Goal: Information Seeking & Learning: Learn about a topic

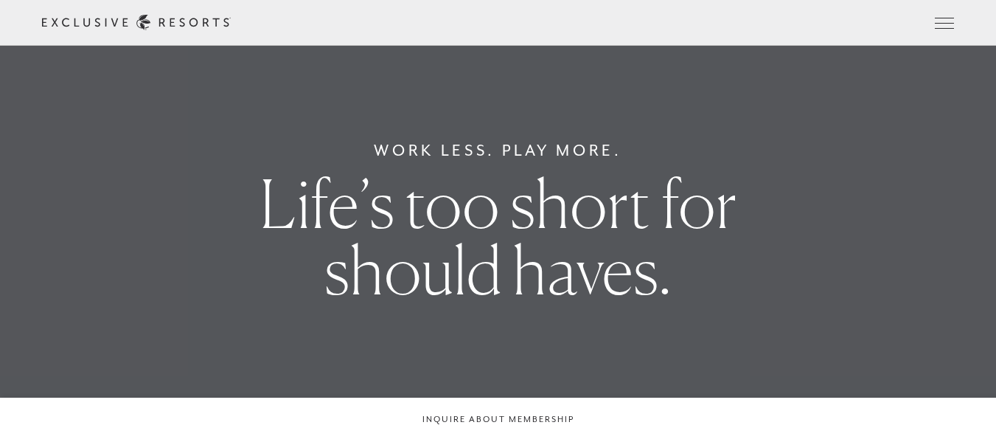
click at [0, 0] on link "Member Login" at bounding box center [0, 0] width 0 height 0
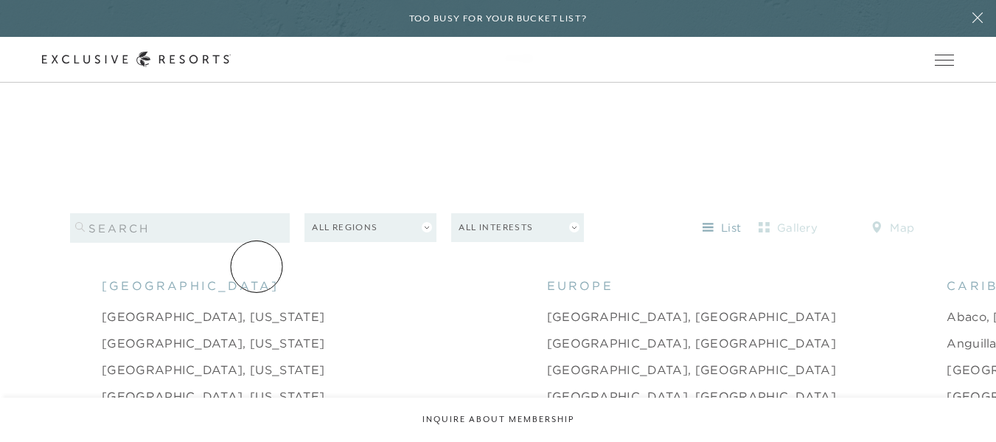
scroll to position [1253, 0]
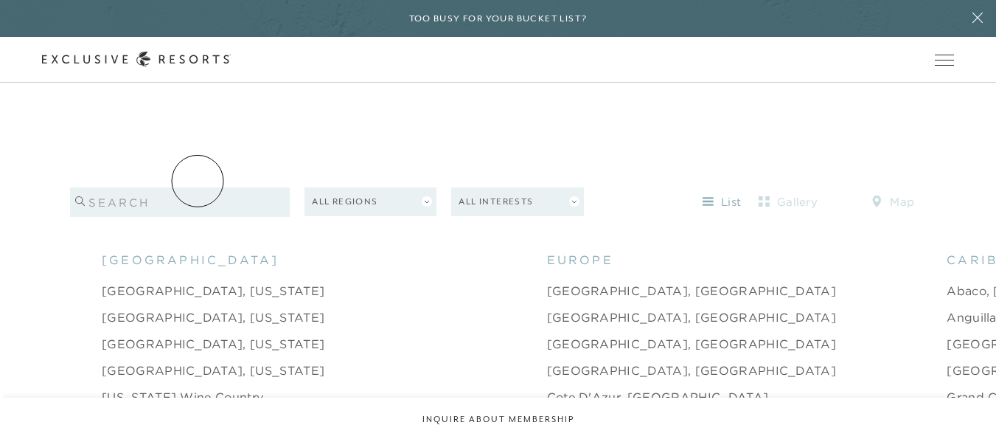
click at [197, 187] on input "search" at bounding box center [180, 201] width 220 height 29
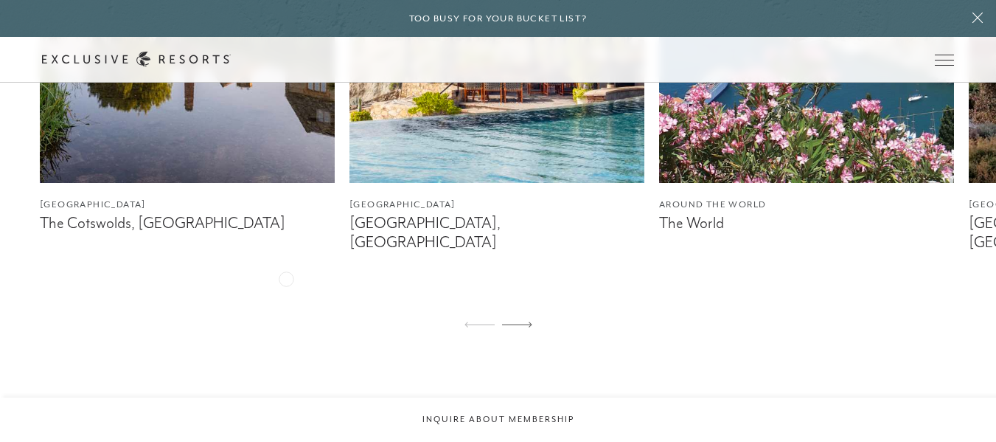
scroll to position [1150, 0]
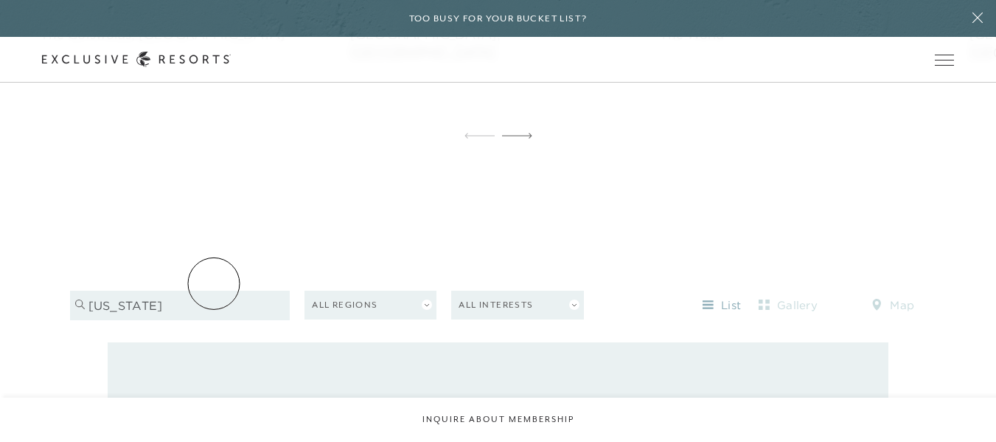
type input "[US_STATE]"
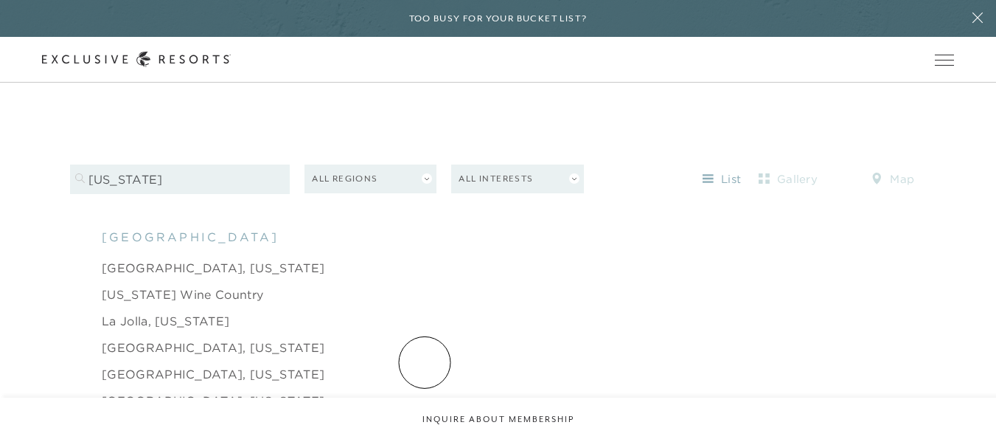
scroll to position [1298, 0]
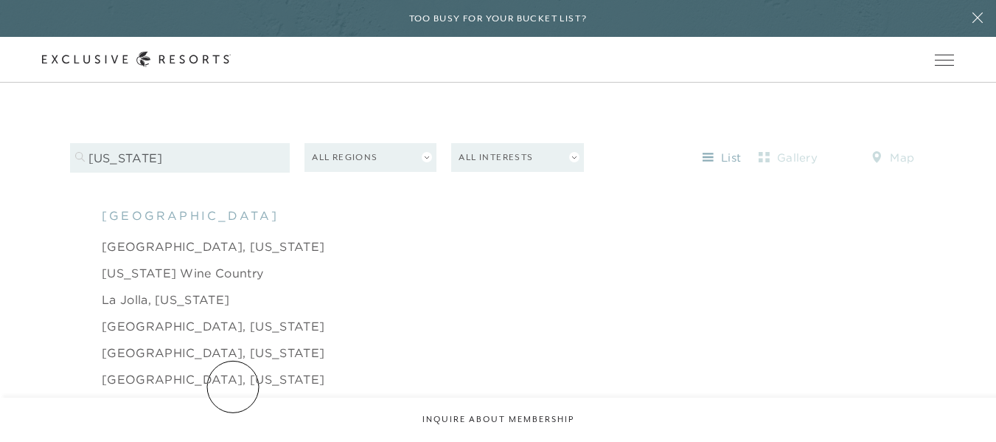
click at [233, 397] on link "Newport Beach, California" at bounding box center [213, 406] width 223 height 18
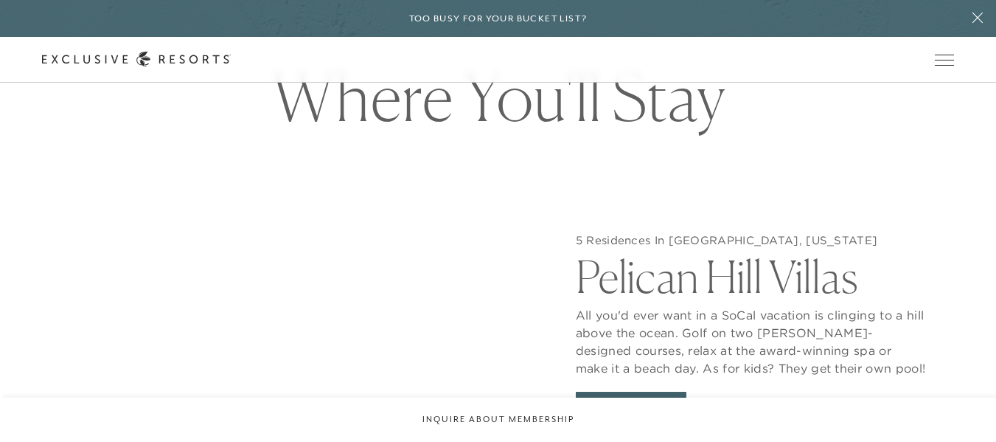
scroll to position [1253, 0]
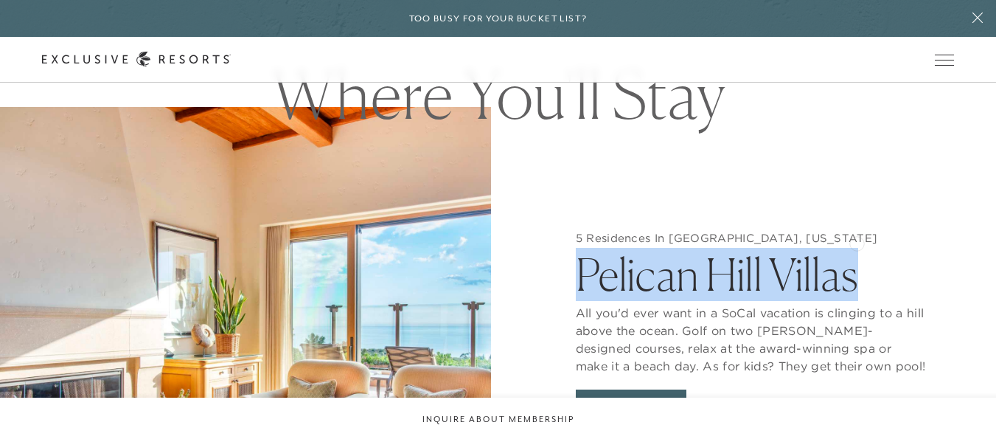
drag, startPoint x: 574, startPoint y: 240, endPoint x: 857, endPoint y: 242, distance: 283.1
click at [857, 242] on div "5 Residences In Newport Beach, California Pelican Hill Villas All you'd ever wa…" at bounding box center [750, 328] width 491 height 442
copy h2 "Pelican Hill Villas"
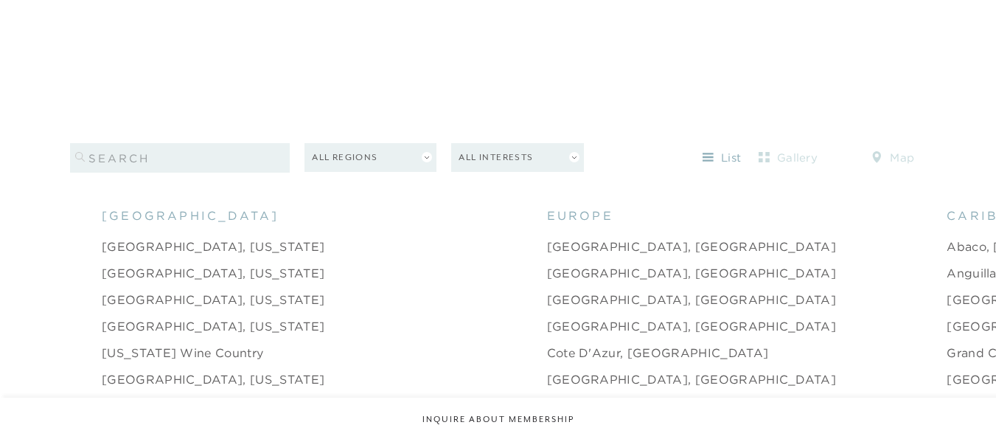
scroll to position [1286, 0]
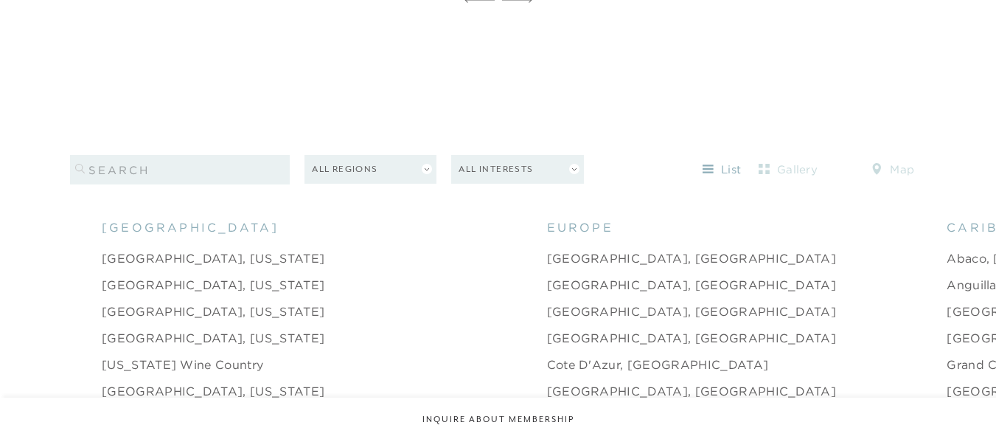
type input "[US_STATE]"
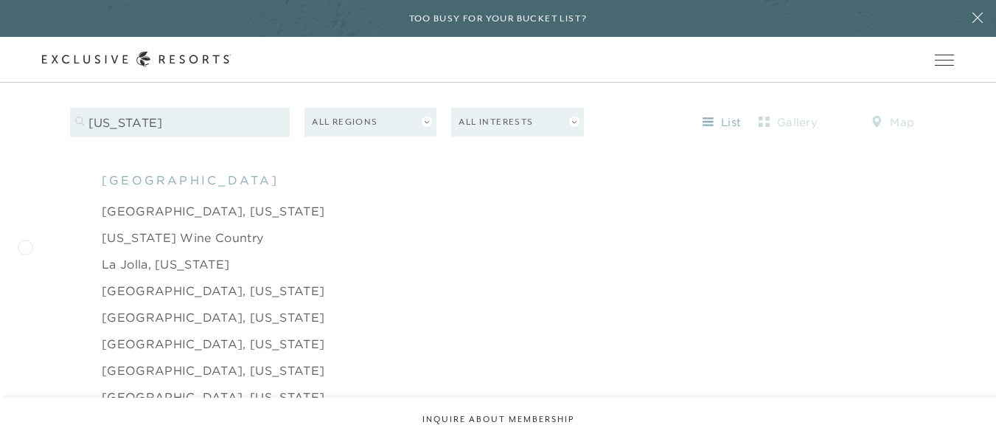
scroll to position [1360, 0]
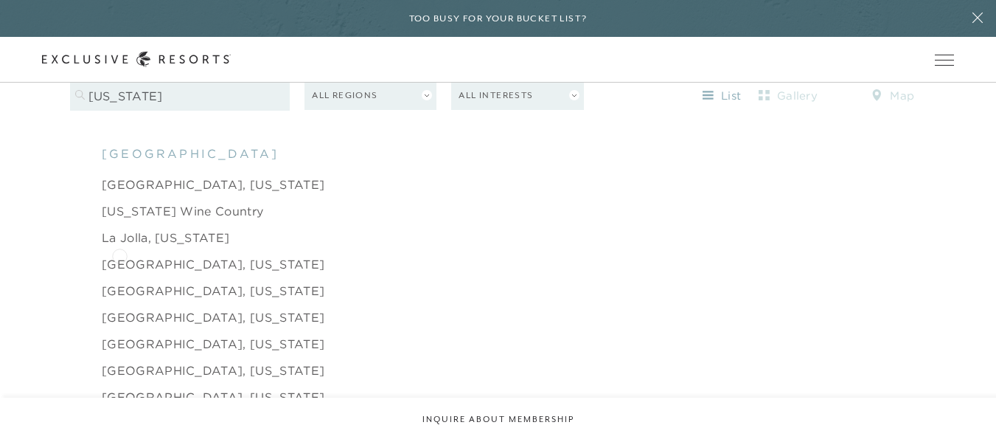
click at [119, 255] on link "Laguna Beach, California" at bounding box center [213, 264] width 223 height 18
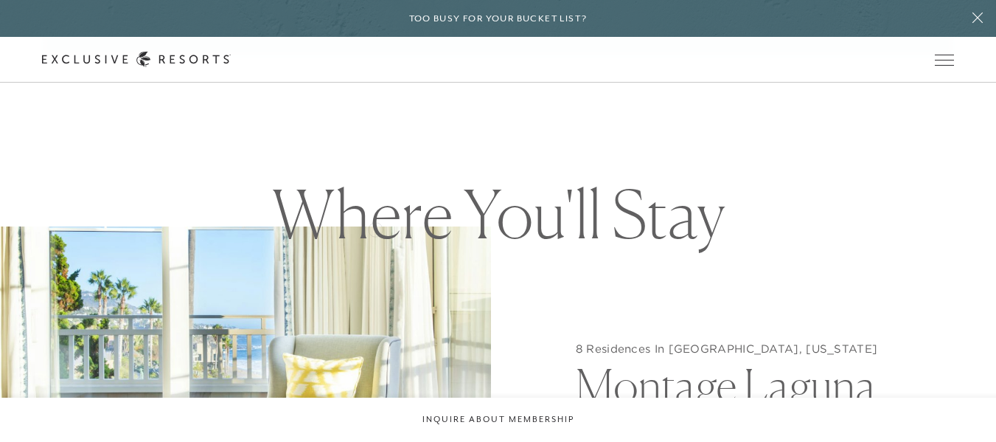
scroll to position [1180, 0]
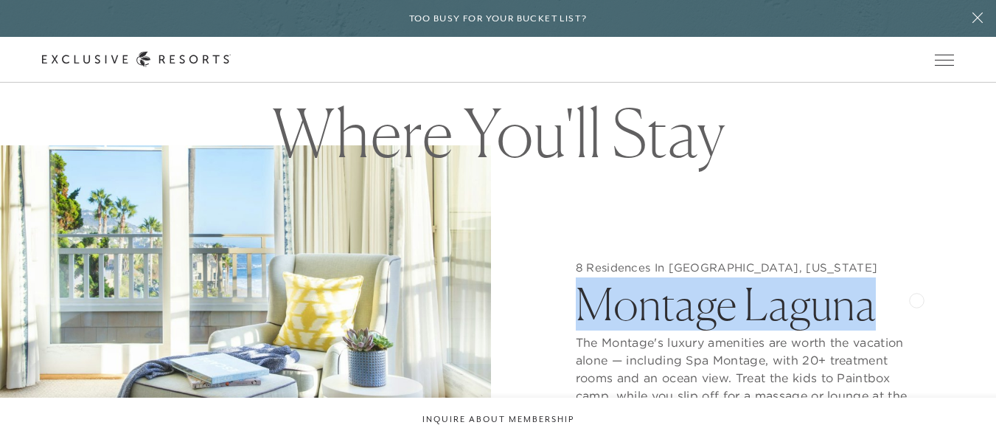
drag, startPoint x: 575, startPoint y: 294, endPoint x: 916, endPoint y: 299, distance: 341.4
click at [916, 299] on div "8 Residences In Laguna Beach, California Montage Laguna The Montage's luxury am…" at bounding box center [750, 366] width 491 height 442
copy h2 "Montage Laguna"
